Goal: Find specific page/section: Find specific page/section

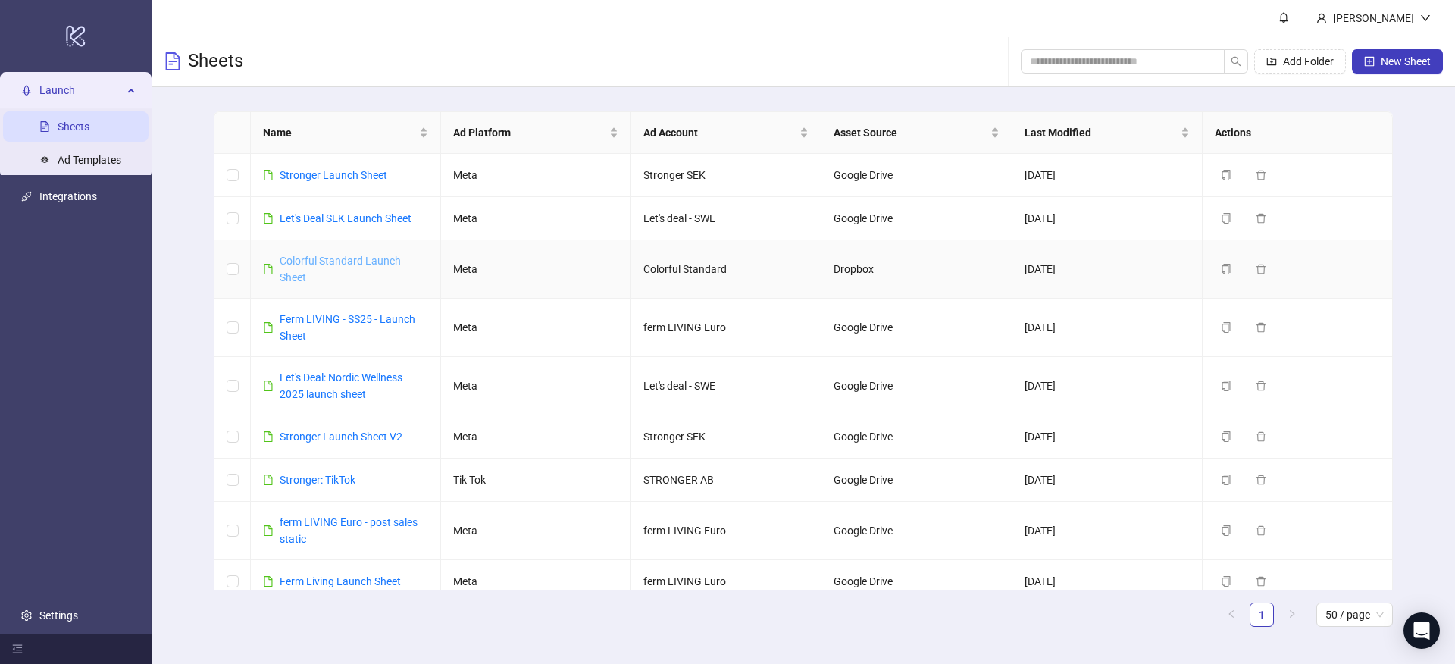
click at [352, 260] on link "Colorful Standard Launch Sheet" at bounding box center [340, 269] width 121 height 29
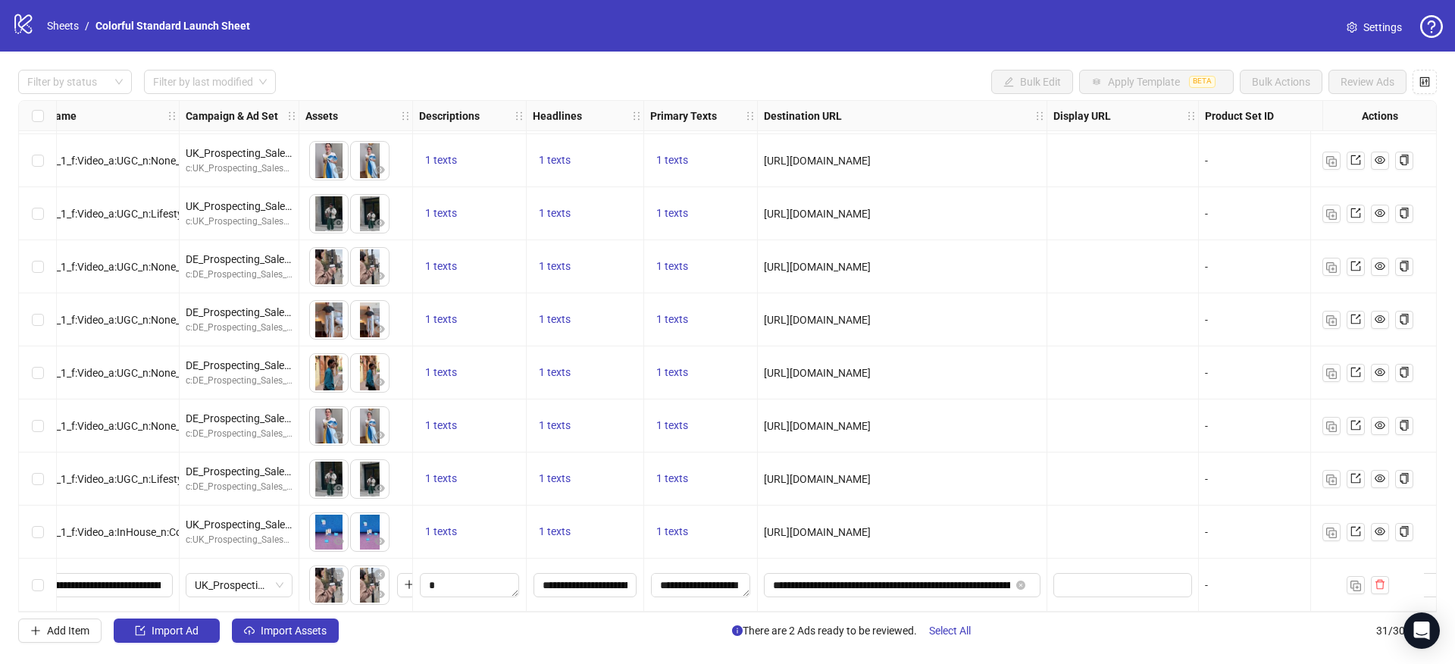
scroll to position [1170, 168]
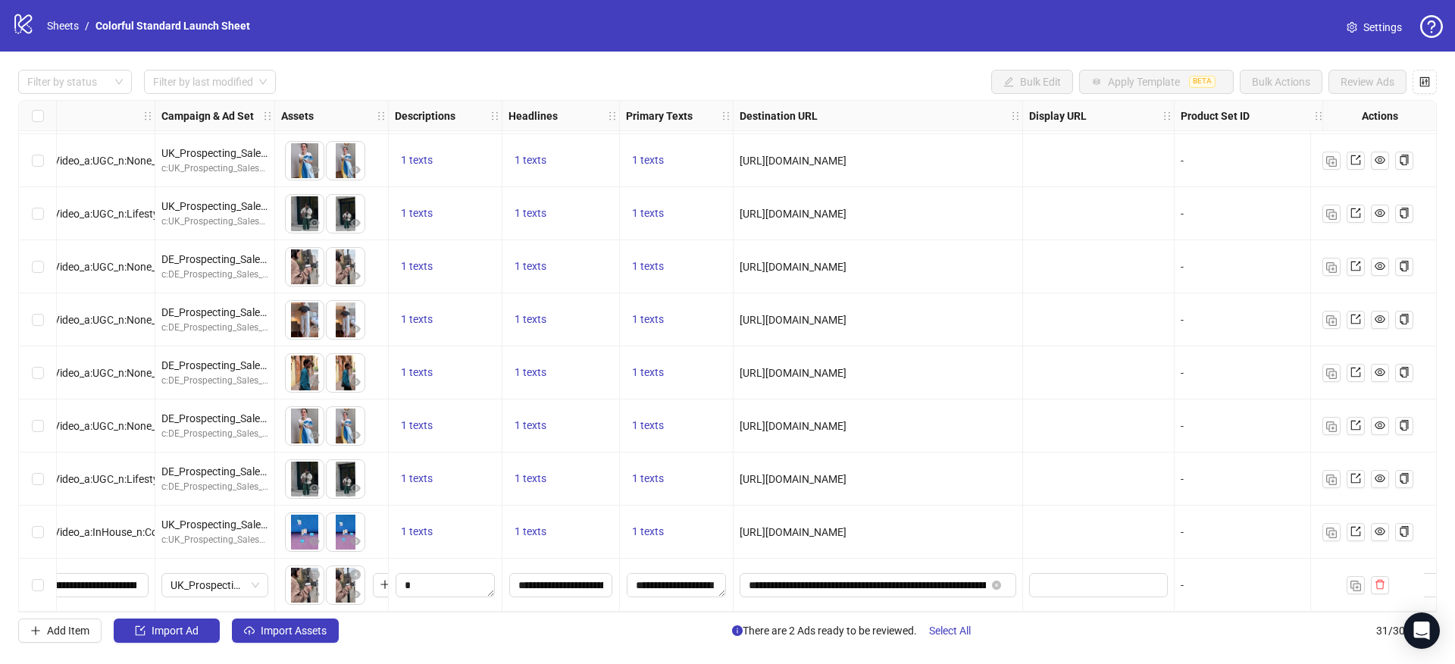
click at [465, 523] on div "1 texts" at bounding box center [445, 532] width 101 height 18
click at [424, 525] on span "1 texts" at bounding box center [417, 531] width 32 height 12
click at [418, 483] on div "1 texts" at bounding box center [446, 479] width 114 height 53
click at [418, 461] on div "1 texts" at bounding box center [446, 479] width 114 height 53
click at [423, 472] on span "1 texts" at bounding box center [417, 478] width 32 height 12
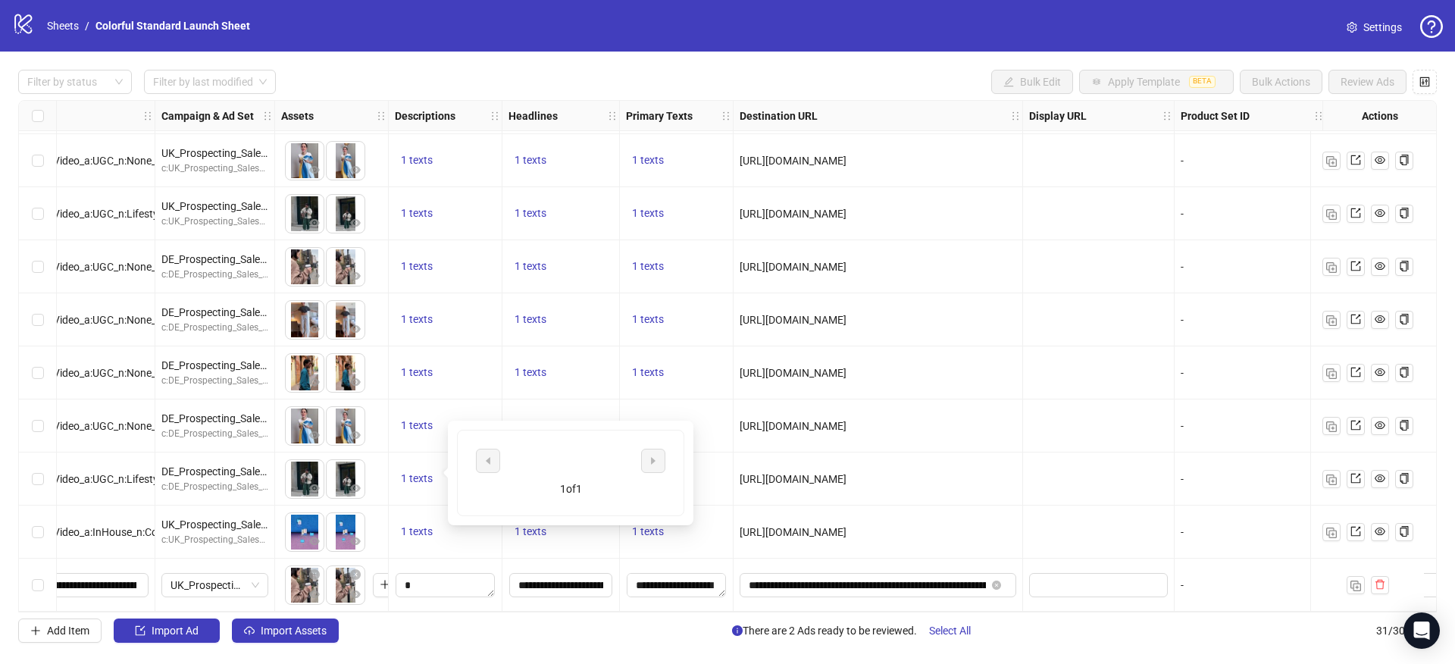
click at [807, 506] on div "[URL][DOMAIN_NAME]" at bounding box center [879, 532] width 290 height 53
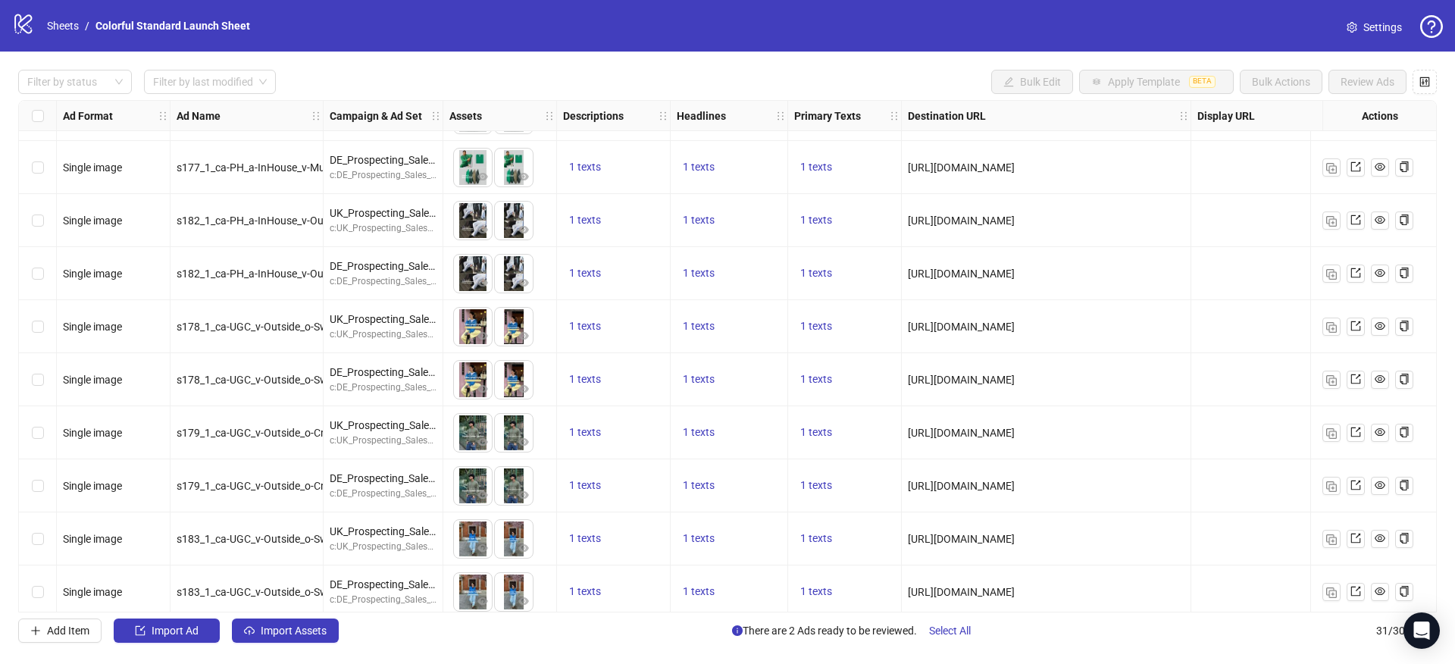
scroll to position [265, 0]
